Goal: Information Seeking & Learning: Find specific fact

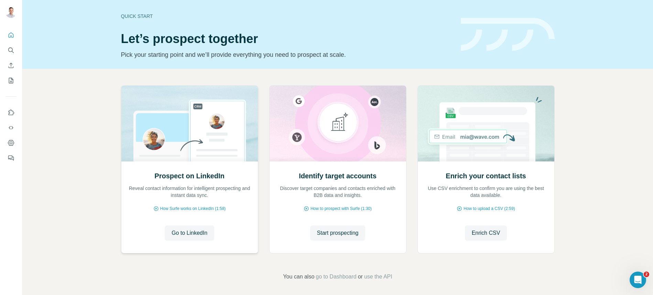
scroll to position [2, 0]
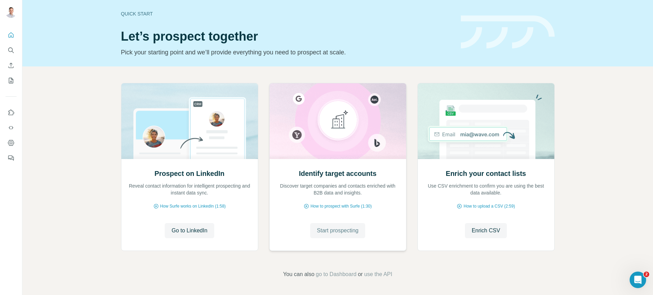
click at [322, 232] on span "Start prospecting" at bounding box center [338, 230] width 42 height 8
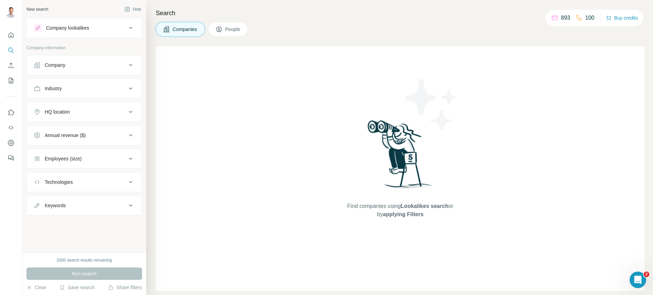
click at [59, 75] on ul "Company Industry HQ location Annual revenue ($) Employees (size) Technologies K…" at bounding box center [84, 135] width 116 height 160
drag, startPoint x: 61, startPoint y: 93, endPoint x: 84, endPoint y: 95, distance: 22.8
click at [61, 93] on button "Industry" at bounding box center [84, 88] width 115 height 17
click at [80, 105] on input at bounding box center [80, 106] width 85 height 8
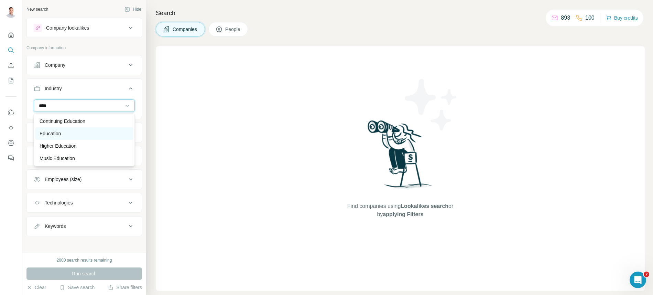
scroll to position [1, 0]
type input "****"
click at [76, 128] on div "Education" at bounding box center [84, 133] width 98 height 12
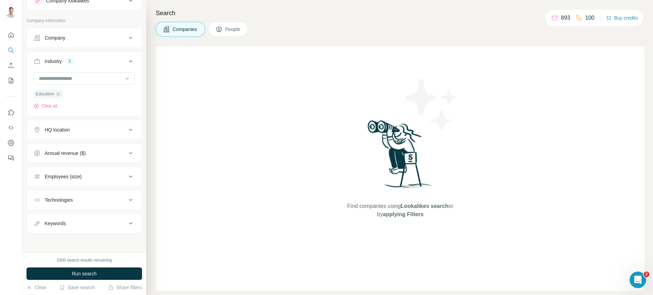
scroll to position [12, 0]
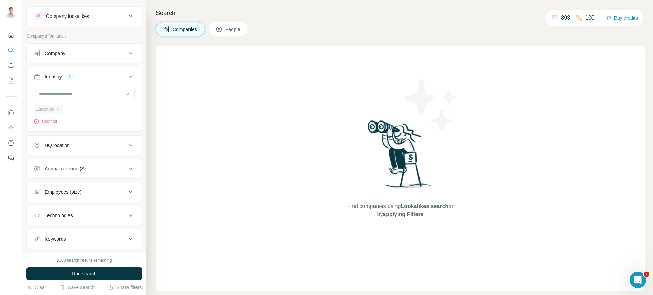
click at [63, 108] on div "Education" at bounding box center [48, 109] width 29 height 8
drag, startPoint x: 60, startPoint y: 109, endPoint x: 64, endPoint y: 109, distance: 3.8
click at [61, 109] on icon "button" at bounding box center [58, 110] width 6 height 6
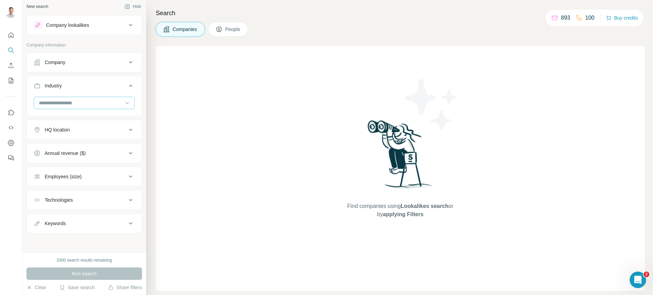
scroll to position [3, 0]
click at [64, 99] on input at bounding box center [80, 103] width 85 height 8
click at [99, 90] on button "Industry" at bounding box center [84, 86] width 115 height 19
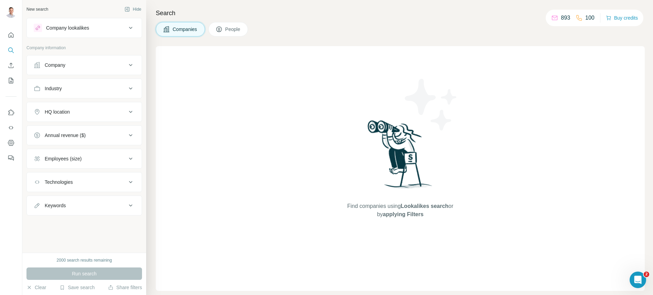
scroll to position [0, 0]
click at [84, 62] on div "Company" at bounding box center [80, 65] width 93 height 7
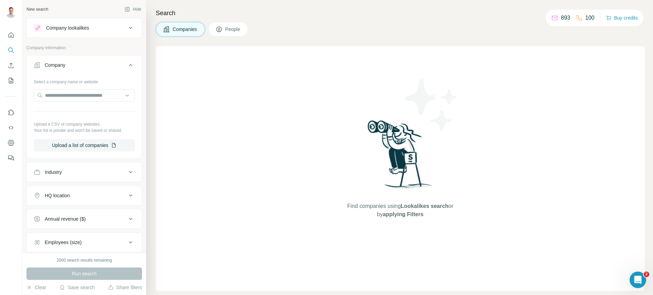
drag, startPoint x: 72, startPoint y: 66, endPoint x: 79, endPoint y: 68, distance: 7.9
click at [72, 66] on div "Company" at bounding box center [80, 65] width 93 height 7
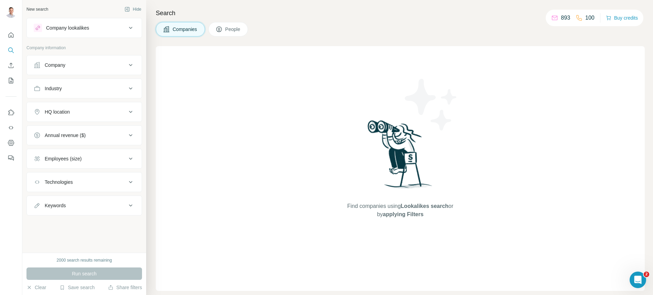
drag, startPoint x: 77, startPoint y: 68, endPoint x: 80, endPoint y: 72, distance: 4.9
click at [77, 68] on button "Company" at bounding box center [84, 65] width 115 height 17
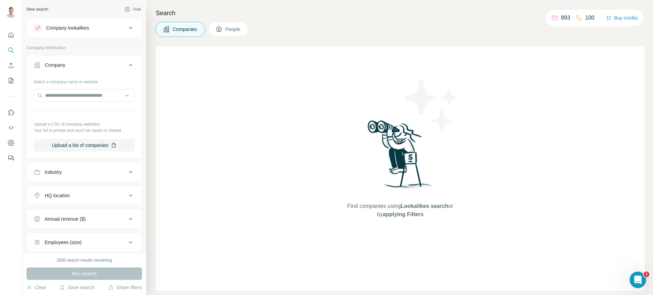
click at [58, 169] on div "Industry" at bounding box center [53, 172] width 17 height 7
drag, startPoint x: 73, startPoint y: 57, endPoint x: 80, endPoint y: 61, distance: 7.9
click at [73, 57] on button "Company" at bounding box center [84, 66] width 115 height 19
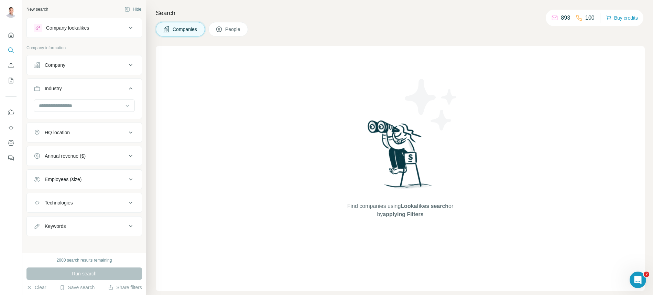
click at [57, 82] on button "Industry" at bounding box center [84, 89] width 115 height 19
click at [7, 50] on button "Search" at bounding box center [11, 50] width 11 height 12
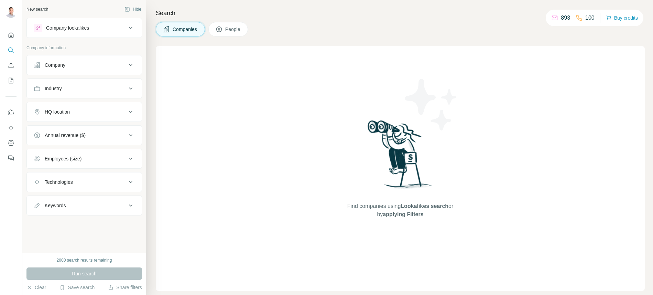
click at [119, 66] on div "Company" at bounding box center [80, 65] width 93 height 7
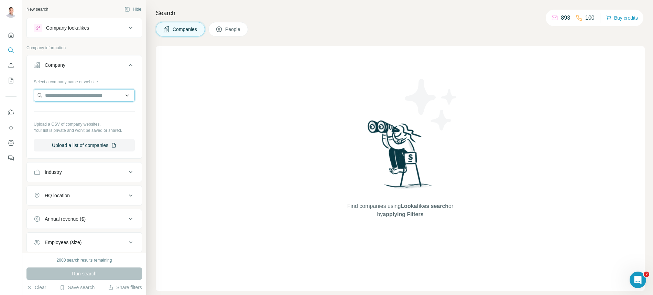
click at [102, 97] on input "text" at bounding box center [84, 95] width 101 height 12
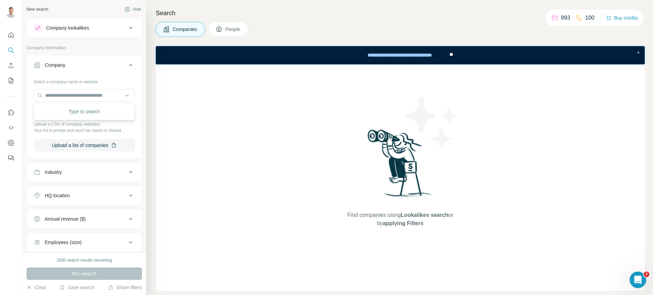
click at [102, 64] on div "Company" at bounding box center [80, 65] width 93 height 7
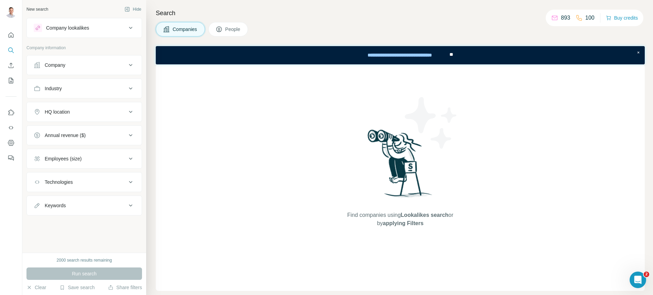
click at [77, 89] on div "Industry" at bounding box center [80, 88] width 93 height 7
click at [74, 103] on input at bounding box center [80, 106] width 85 height 8
drag, startPoint x: 78, startPoint y: 86, endPoint x: 77, endPoint y: 89, distance: 3.9
click at [78, 86] on div "Industry" at bounding box center [80, 88] width 93 height 7
click at [72, 117] on button "HQ location" at bounding box center [84, 112] width 115 height 17
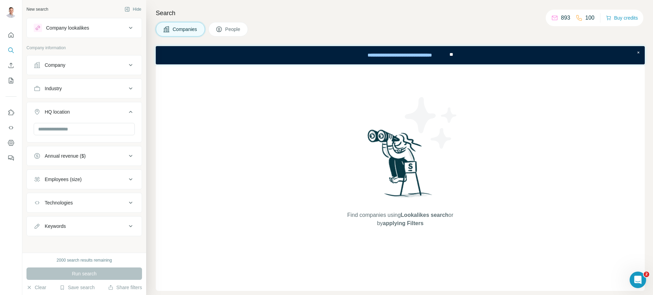
drag, startPoint x: 71, startPoint y: 114, endPoint x: 71, endPoint y: 122, distance: 7.9
click at [71, 114] on div "HQ location" at bounding box center [80, 111] width 93 height 7
click at [72, 134] on div "Annual revenue ($)" at bounding box center [65, 135] width 41 height 7
drag, startPoint x: 74, startPoint y: 199, endPoint x: 98, endPoint y: 200, distance: 24.1
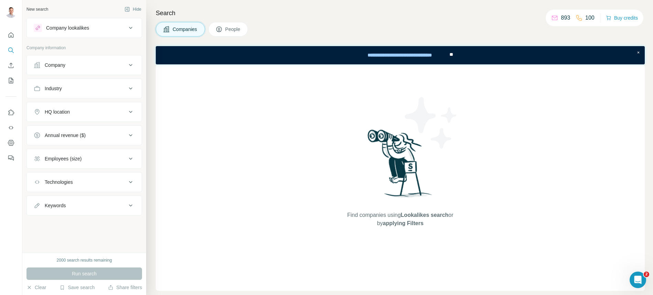
click at [74, 199] on button "Keywords" at bounding box center [84, 205] width 115 height 17
drag, startPoint x: 77, startPoint y: 219, endPoint x: 71, endPoint y: 219, distance: 5.8
click at [77, 219] on input "text" at bounding box center [77, 220] width 87 height 12
type input "**********"
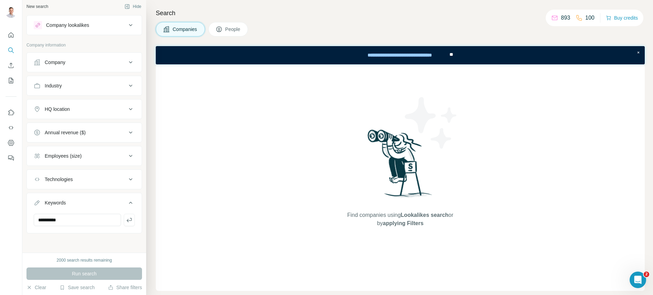
drag, startPoint x: 173, startPoint y: 238, endPoint x: 164, endPoint y: 236, distance: 9.9
click at [173, 238] on div "Find companies using Lookalikes search or by applying Filters" at bounding box center [400, 177] width 489 height 226
drag, startPoint x: 41, startPoint y: 218, endPoint x: -5, endPoint y: 208, distance: 47.5
click at [0, 208] on html "**********" at bounding box center [326, 147] width 653 height 295
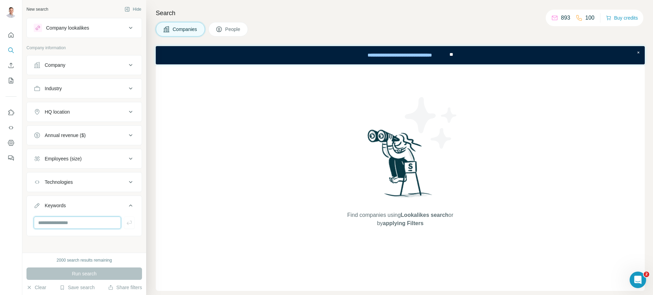
scroll to position [3, 0]
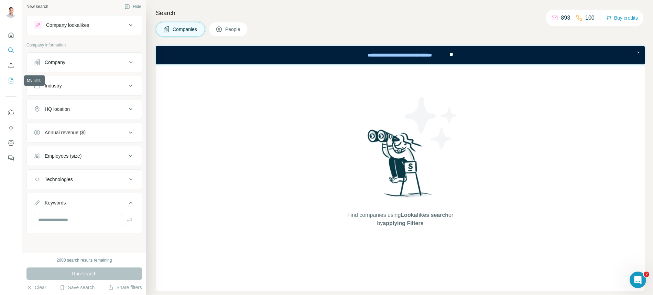
click at [11, 78] on icon "My lists" at bounding box center [11, 80] width 7 height 7
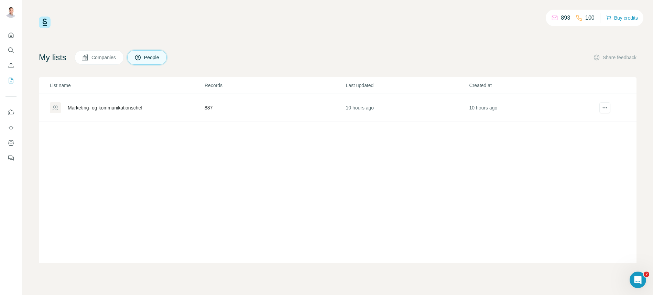
drag, startPoint x: 87, startPoint y: 106, endPoint x: 100, endPoint y: 111, distance: 14.3
click at [87, 107] on div "Marketing- og kommunikationschef" at bounding box center [105, 107] width 75 height 7
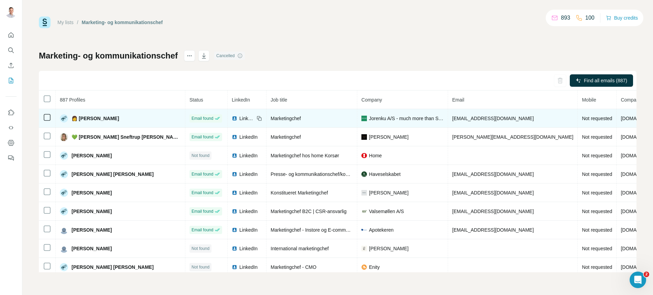
scroll to position [0, 17]
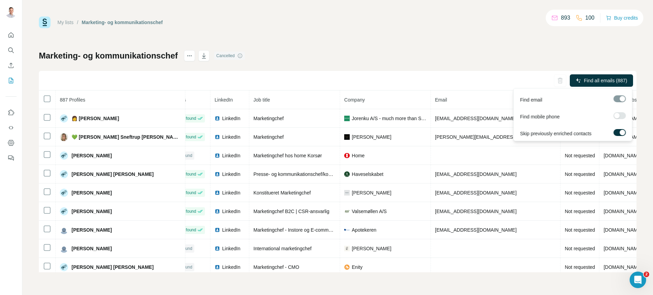
click at [593, 82] on span "Find all emails (887)" at bounding box center [605, 80] width 43 height 7
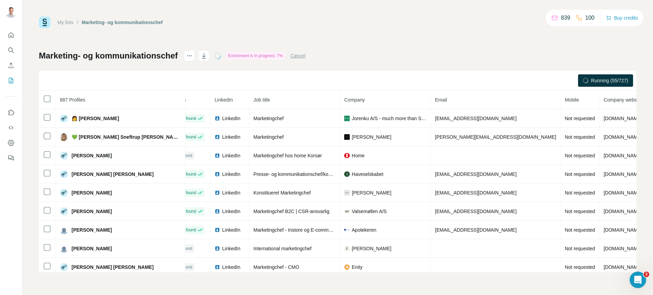
click at [305, 56] on button "Cancel" at bounding box center [297, 55] width 15 height 7
drag, startPoint x: 15, startPoint y: 50, endPoint x: 6, endPoint y: 60, distance: 13.1
click at [15, 50] on button "Search" at bounding box center [11, 50] width 11 height 12
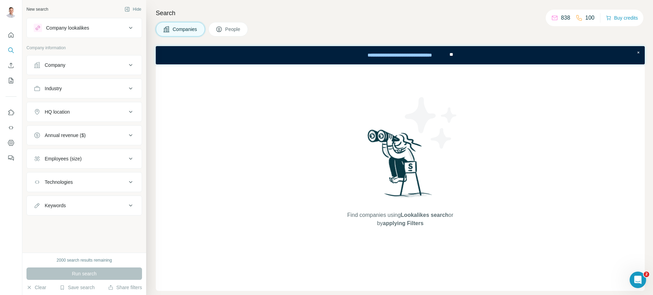
click at [112, 28] on div "Company lookalikes" at bounding box center [80, 28] width 93 height 8
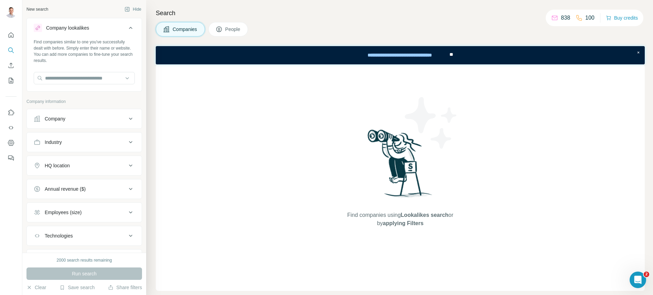
click at [112, 28] on div "Company lookalikes" at bounding box center [80, 28] width 93 height 8
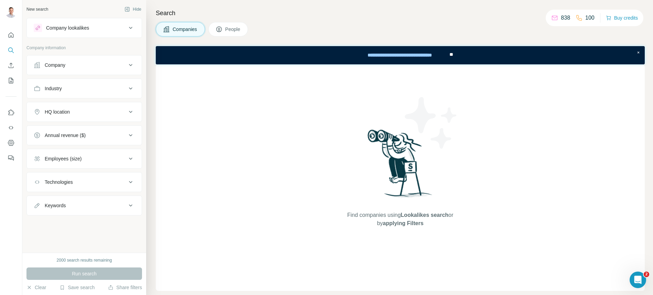
drag, startPoint x: 97, startPoint y: 30, endPoint x: 98, endPoint y: 35, distance: 5.6
click at [97, 29] on div "Company lookalikes" at bounding box center [80, 28] width 93 height 8
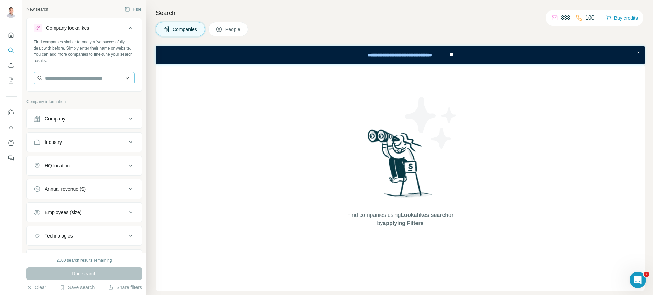
drag, startPoint x: 82, startPoint y: 68, endPoint x: 82, endPoint y: 72, distance: 4.5
click at [82, 71] on div "Find companies similar to one you've successfully dealt with before. Simply ent…" at bounding box center [84, 64] width 115 height 51
click at [80, 74] on input "text" at bounding box center [84, 78] width 101 height 12
type input "*"
click at [235, 138] on div "Find companies using Lookalikes search or by applying Filters" at bounding box center [400, 177] width 489 height 226
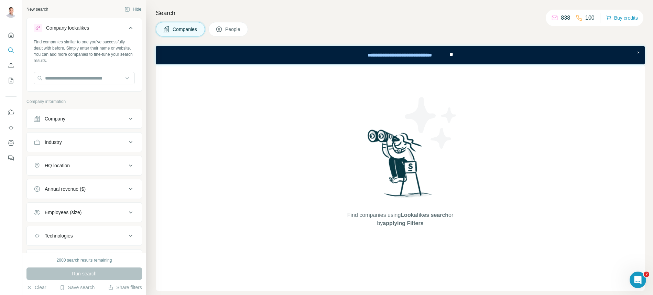
click at [98, 115] on div "Company" at bounding box center [80, 118] width 93 height 7
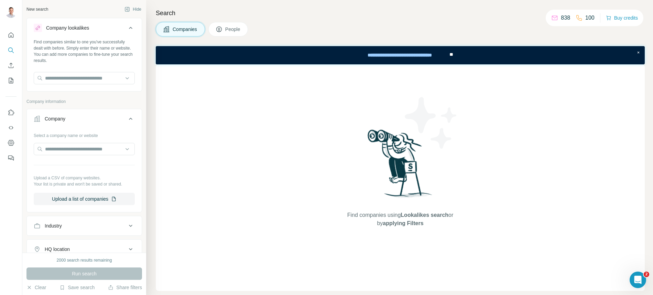
click at [99, 115] on div "Company" at bounding box center [80, 118] width 93 height 7
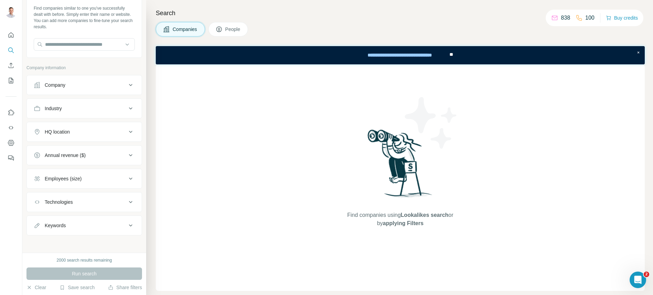
scroll to position [36, 0]
click at [10, 53] on icon "Search" at bounding box center [11, 50] width 7 height 7
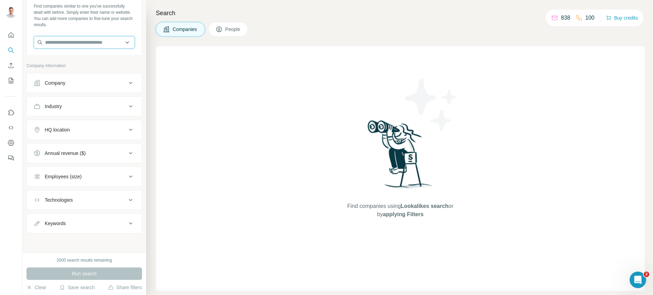
click at [72, 46] on input "text" at bounding box center [84, 42] width 101 height 12
click at [234, 33] on button "People" at bounding box center [228, 29] width 40 height 14
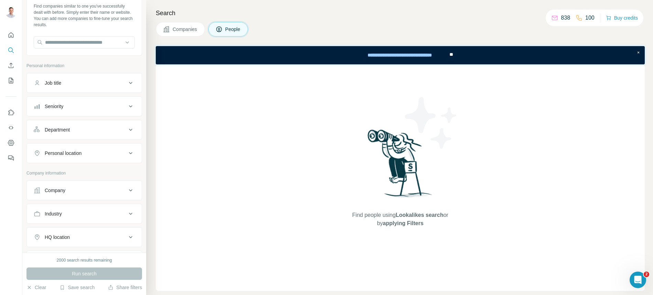
click at [186, 28] on span "Companies" at bounding box center [185, 29] width 25 height 7
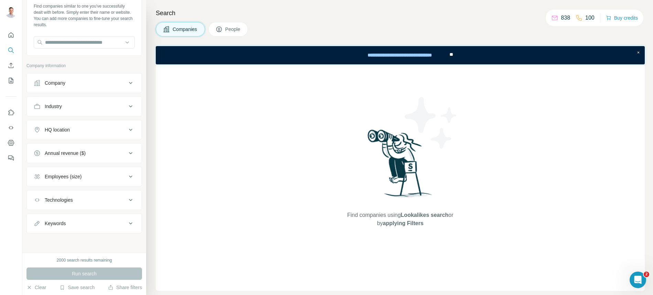
click at [239, 30] on span "People" at bounding box center [233, 29] width 16 height 7
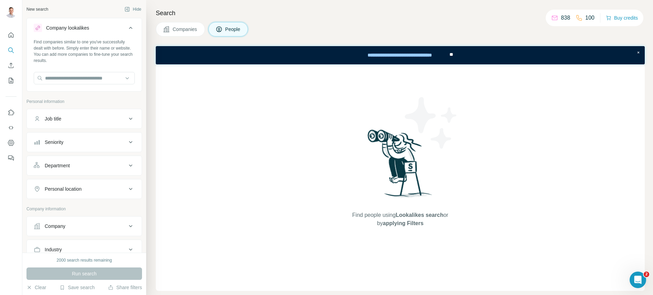
click at [205, 29] on button "Companies" at bounding box center [180, 29] width 49 height 14
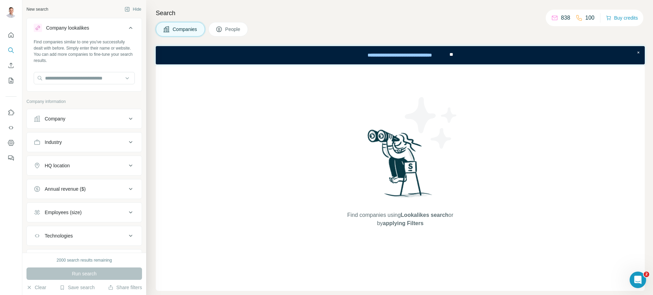
click at [191, 29] on span "Companies" at bounding box center [185, 29] width 25 height 7
click at [229, 35] on button "People" at bounding box center [228, 29] width 40 height 14
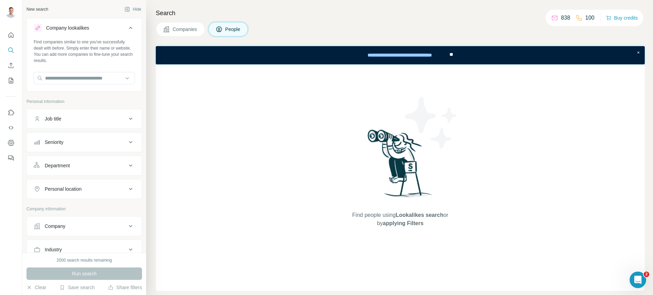
drag, startPoint x: 77, startPoint y: 118, endPoint x: 84, endPoint y: 127, distance: 11.4
click at [77, 118] on div "Job title" at bounding box center [80, 118] width 93 height 7
click at [77, 137] on input "text" at bounding box center [77, 136] width 87 height 12
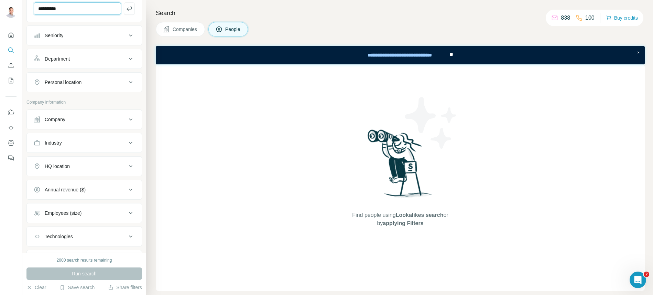
scroll to position [128, 0]
type input "**********"
click at [75, 83] on div "Personal location" at bounding box center [63, 81] width 37 height 7
click at [79, 102] on input "text" at bounding box center [84, 99] width 101 height 12
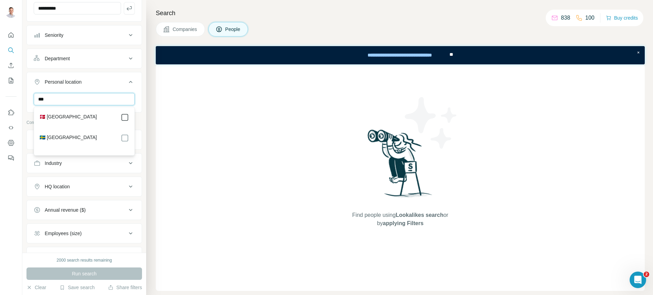
type input "***"
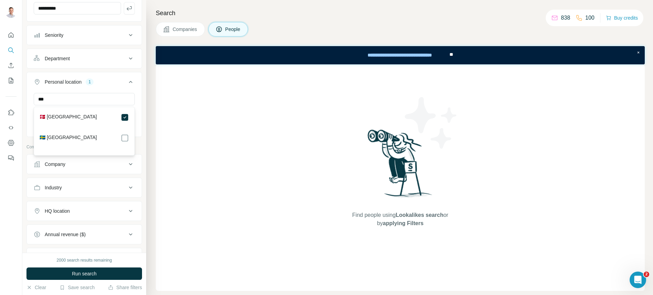
click at [107, 82] on div "Personal location 1" at bounding box center [80, 81] width 93 height 7
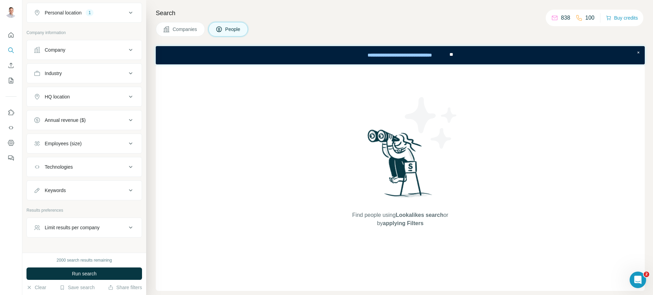
scroll to position [213, 0]
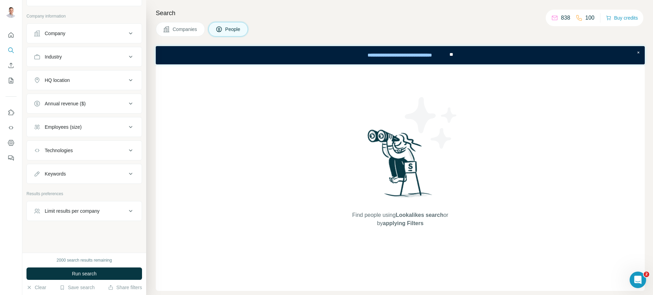
click at [82, 271] on span "Run search" at bounding box center [84, 273] width 25 height 7
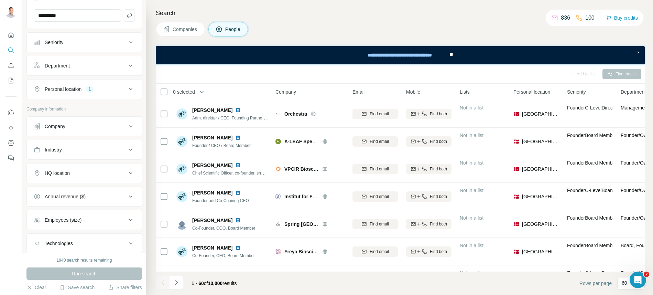
scroll to position [0, 0]
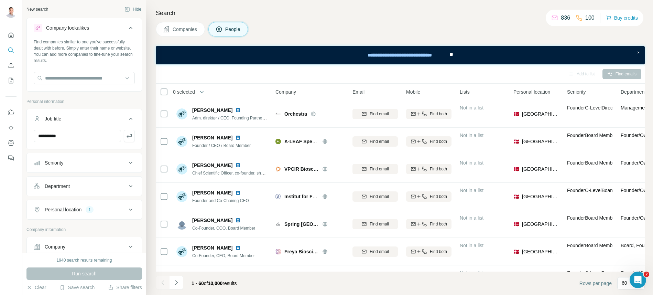
click at [125, 138] on button "button" at bounding box center [129, 136] width 11 height 12
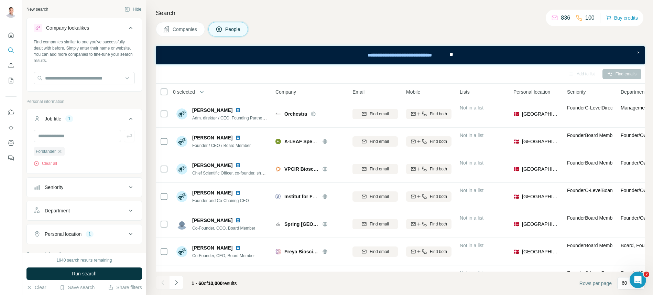
scroll to position [6, 0]
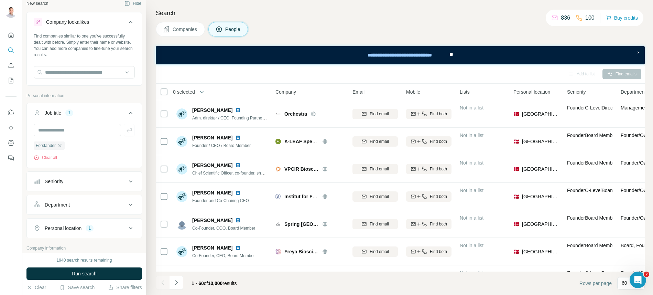
click at [80, 275] on span "Run search" at bounding box center [84, 273] width 25 height 7
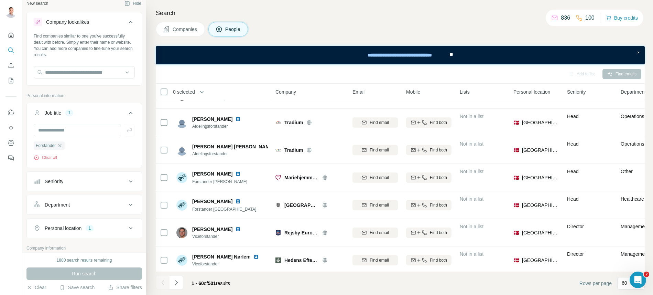
scroll to position [0, 0]
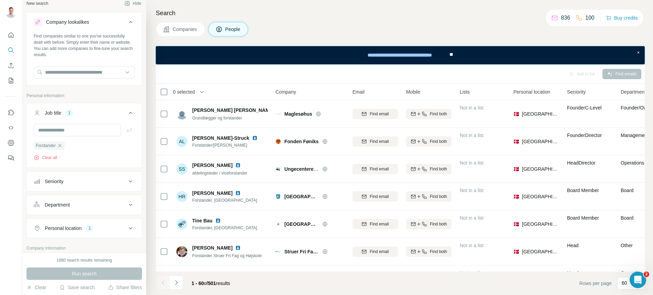
drag, startPoint x: 484, startPoint y: 33, endPoint x: 487, endPoint y: 35, distance: 3.9
click at [485, 33] on div "Companies People" at bounding box center [400, 29] width 489 height 14
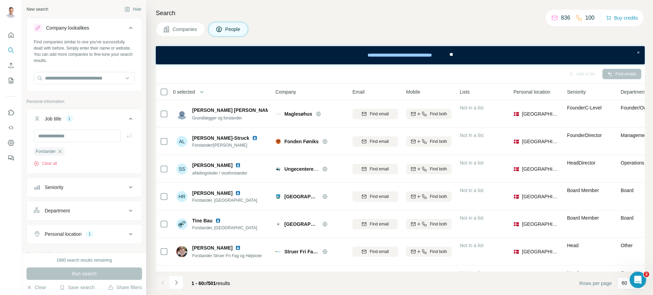
click at [126, 31] on div "Company lookalikes" at bounding box center [80, 28] width 93 height 8
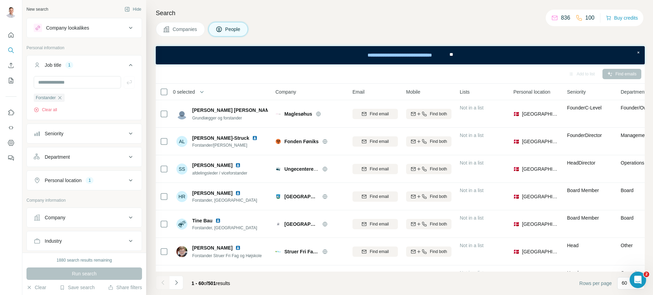
drag, startPoint x: 63, startPoint y: 96, endPoint x: 67, endPoint y: 101, distance: 6.1
click at [63, 96] on icon "button" at bounding box center [60, 98] width 6 height 6
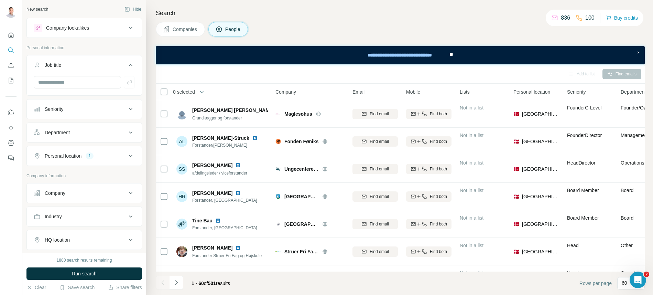
click at [113, 152] on div "Personal location 1" at bounding box center [80, 155] width 93 height 7
drag, startPoint x: 57, startPoint y: 189, endPoint x: 87, endPoint y: 174, distance: 33.9
click at [80, 189] on icon "button" at bounding box center [83, 189] width 6 height 6
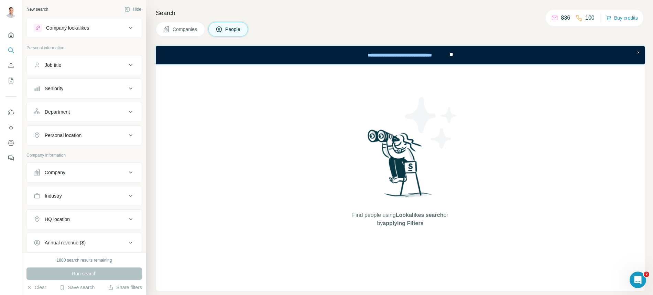
click at [122, 67] on div "Job title" at bounding box center [80, 65] width 93 height 7
click at [81, 83] on input "text" at bounding box center [77, 82] width 87 height 12
type input "**********"
drag, startPoint x: 99, startPoint y: 152, endPoint x: 109, endPoint y: 131, distance: 23.2
click at [100, 151] on button "Personal location" at bounding box center [84, 156] width 115 height 17
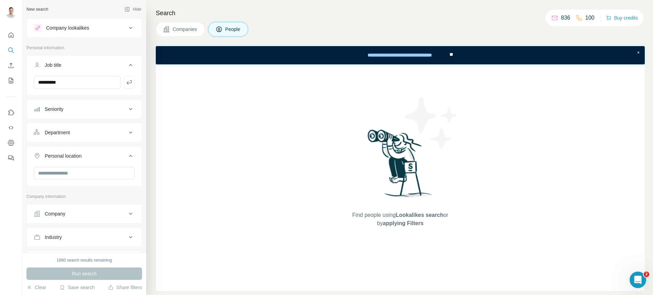
click at [132, 80] on icon "button" at bounding box center [129, 82] width 7 height 7
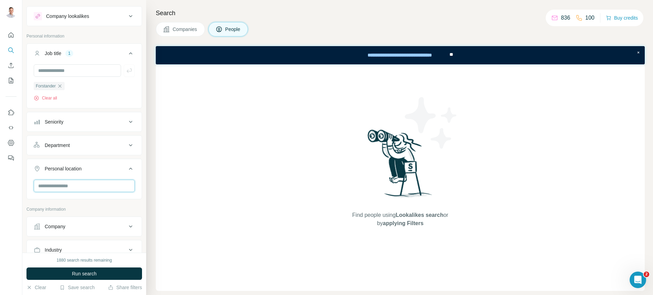
click at [69, 188] on input "text" at bounding box center [84, 186] width 101 height 12
type input "****"
click at [127, 168] on icon at bounding box center [131, 168] width 8 height 8
click at [86, 276] on span "Run search" at bounding box center [84, 273] width 25 height 7
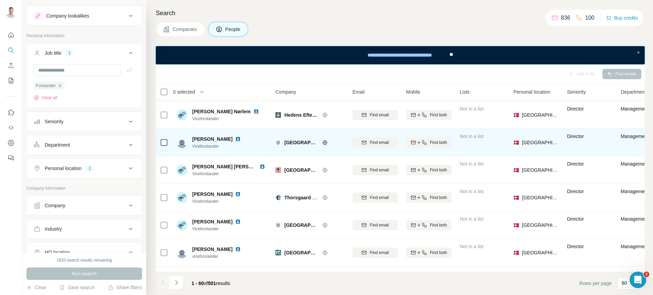
scroll to position [365, 0]
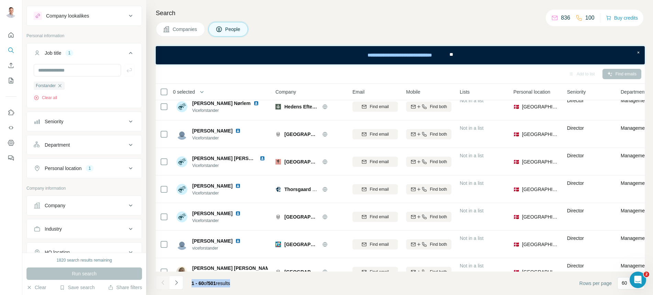
drag, startPoint x: 237, startPoint y: 284, endPoint x: 191, endPoint y: 284, distance: 46.4
click at [191, 284] on div "1 - 60 of 501 results" at bounding box center [211, 283] width 50 height 15
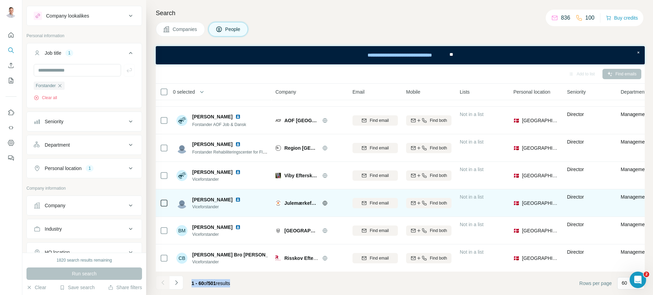
scroll to position [545, 0]
